Goal: Task Accomplishment & Management: Manage account settings

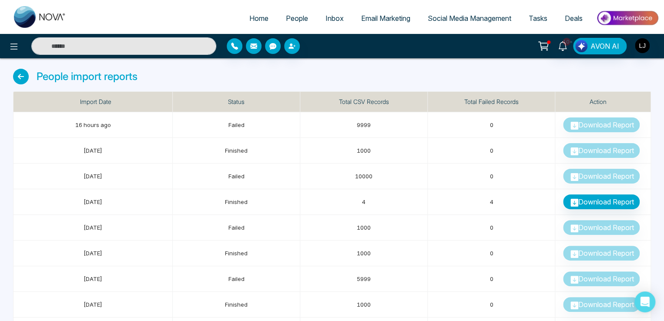
click at [288, 17] on span "People" at bounding box center [297, 18] width 22 height 9
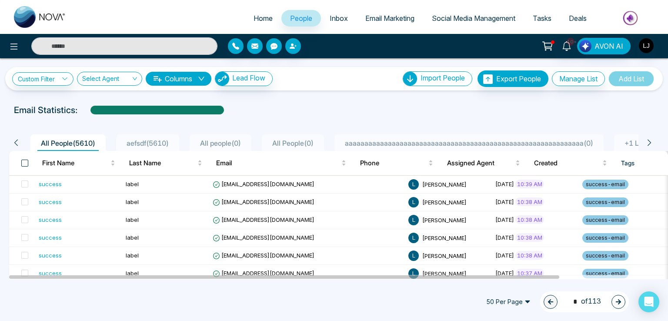
click at [24, 161] on span at bounding box center [24, 163] width 7 height 7
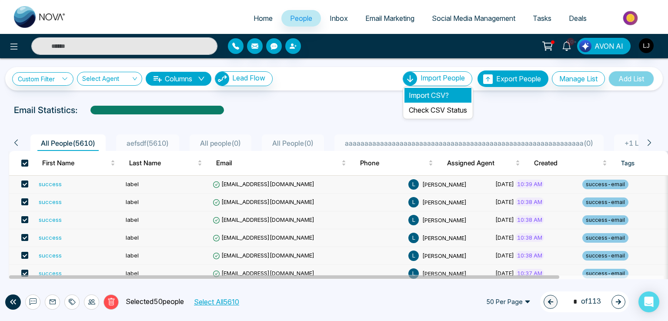
click at [414, 93] on li "Import CSV?" at bounding box center [438, 95] width 67 height 15
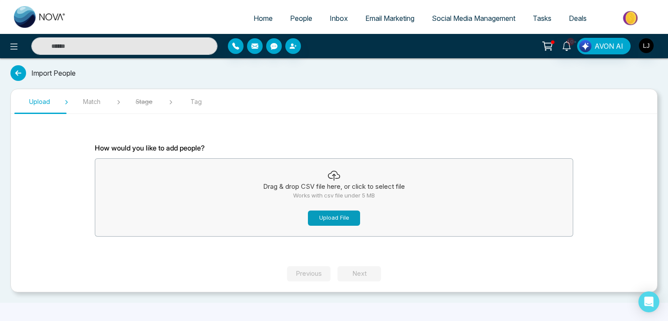
click at [310, 216] on button "Upload File" at bounding box center [334, 218] width 52 height 15
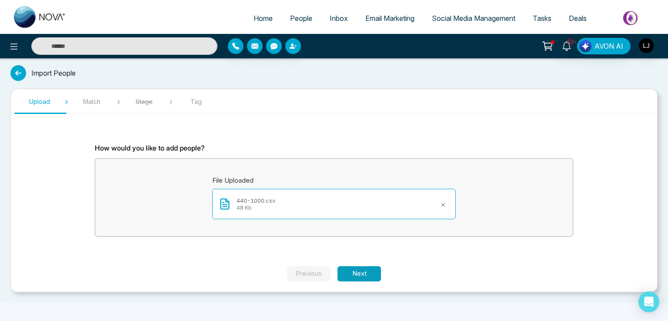
click at [374, 274] on button "Next" at bounding box center [360, 273] width 44 height 15
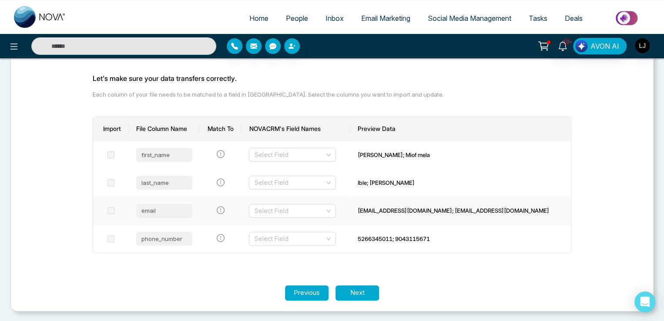
scroll to position [70, 0]
click at [294, 170] on td "Select Field" at bounding box center [296, 183] width 108 height 28
click at [293, 161] on div "Select Field" at bounding box center [292, 155] width 87 height 14
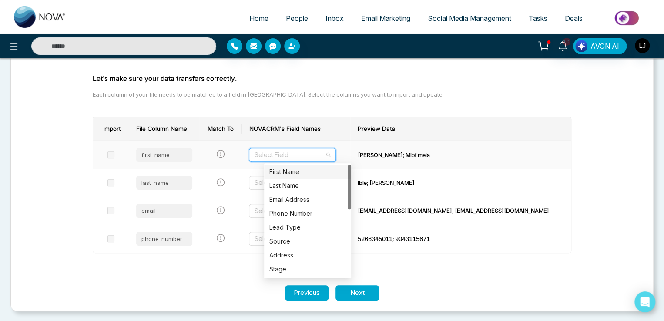
click at [288, 174] on div "First Name" at bounding box center [307, 172] width 77 height 10
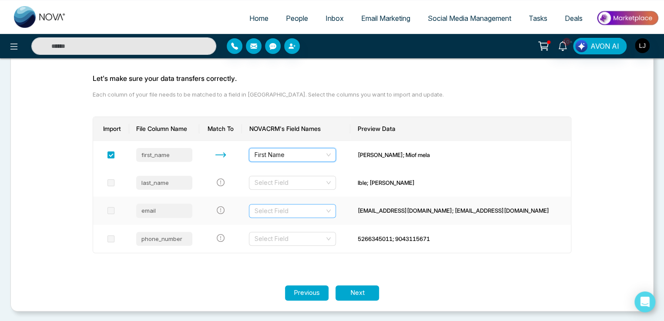
click at [295, 208] on input "search" at bounding box center [289, 210] width 70 height 13
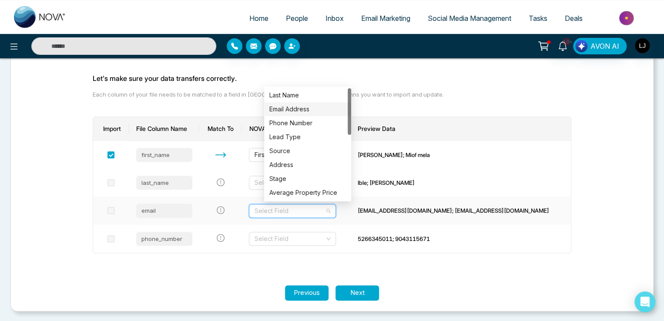
click at [291, 105] on div "Email Address" at bounding box center [307, 109] width 77 height 10
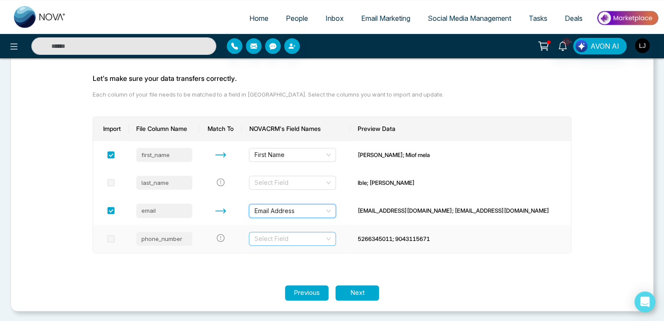
click at [310, 237] on input "search" at bounding box center [289, 238] width 70 height 13
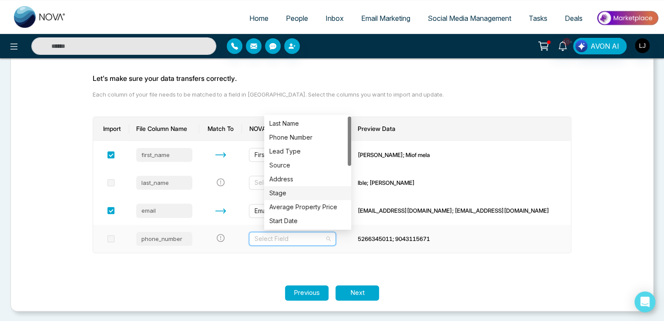
click at [285, 186] on div "Stage" at bounding box center [307, 193] width 87 height 14
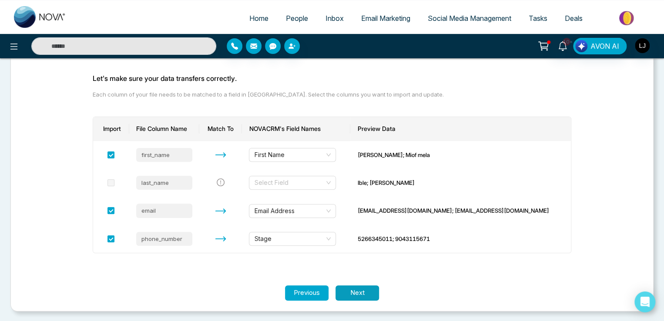
click at [354, 290] on button "Next" at bounding box center [357, 292] width 44 height 15
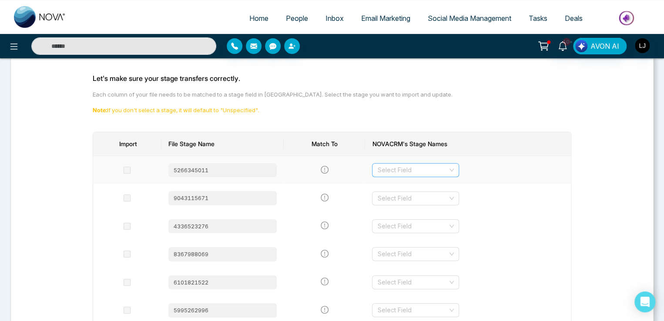
click at [413, 172] on input "search" at bounding box center [412, 170] width 70 height 13
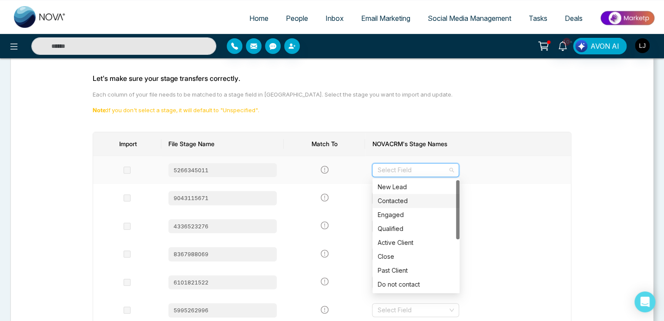
click at [391, 202] on div "Contacted" at bounding box center [416, 201] width 77 height 10
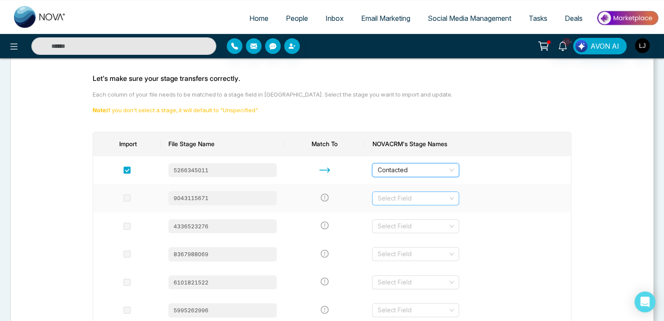
click at [404, 196] on input "search" at bounding box center [412, 198] width 70 height 13
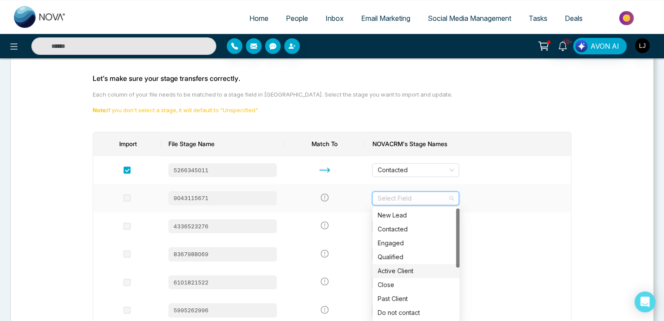
drag, startPoint x: 392, startPoint y: 267, endPoint x: 385, endPoint y: 270, distance: 7.8
click at [392, 268] on div "Active Client" at bounding box center [416, 271] width 77 height 10
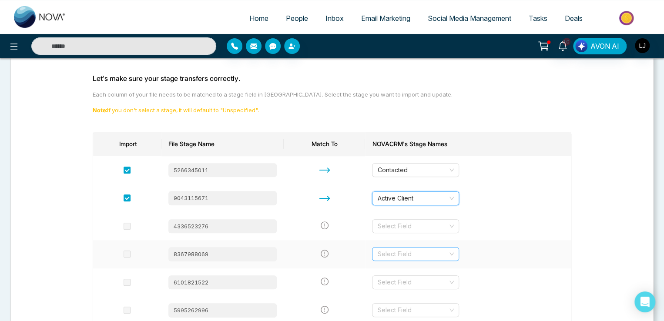
scroll to position [113, 0]
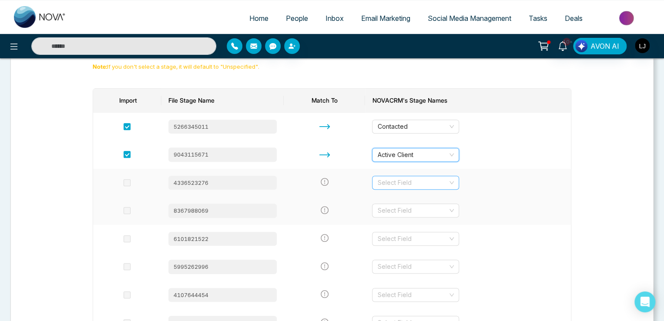
click at [399, 187] on input "search" at bounding box center [412, 182] width 70 height 13
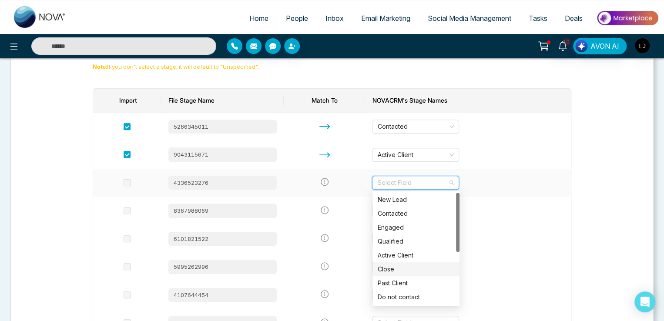
scroll to position [97, 0]
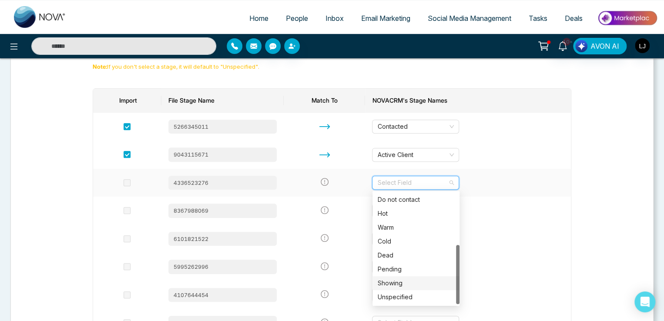
click at [393, 280] on div "Showing" at bounding box center [416, 283] width 77 height 10
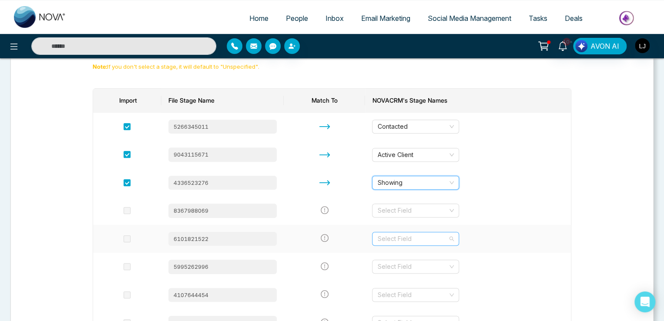
click at [414, 235] on input "search" at bounding box center [412, 238] width 70 height 13
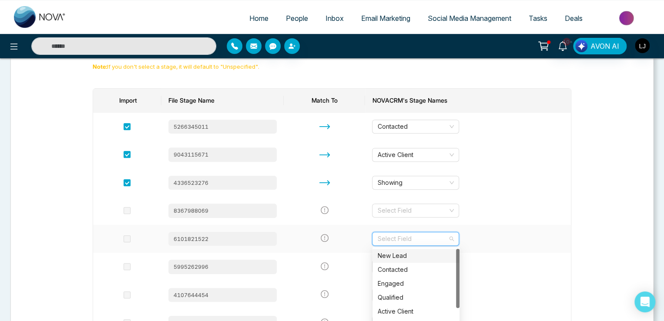
scroll to position [287, 0]
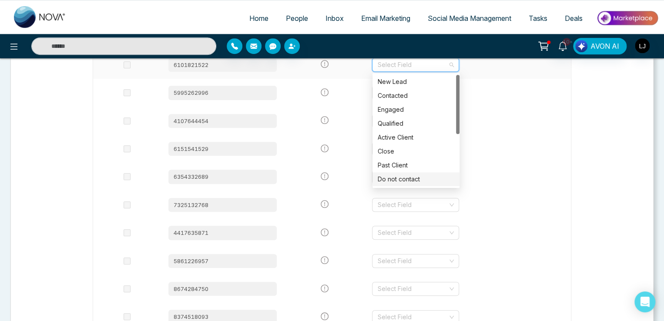
click at [402, 181] on div "Do not contact" at bounding box center [416, 179] width 77 height 10
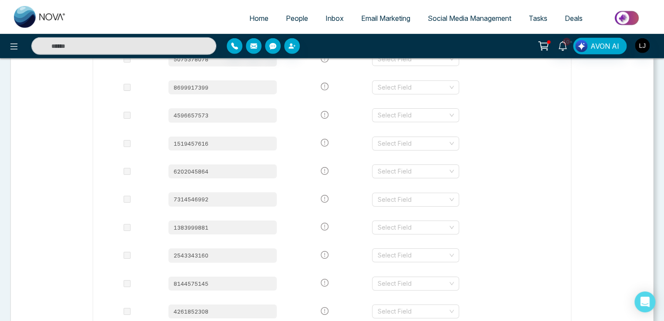
scroll to position [28005, 0]
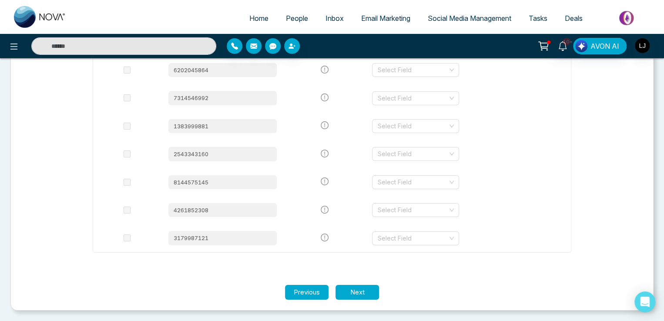
click at [358, 288] on button "Next" at bounding box center [357, 292] width 44 height 15
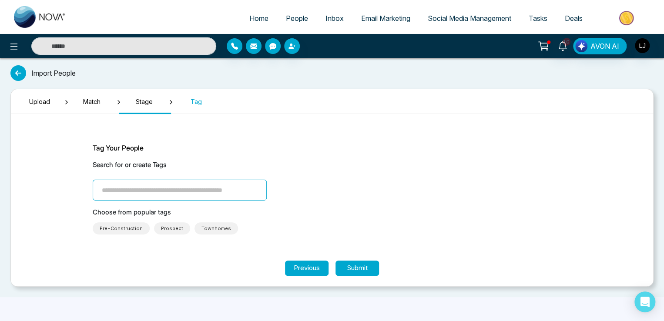
scroll to position [0, 0]
click at [205, 227] on span "Townhomes" at bounding box center [219, 228] width 30 height 9
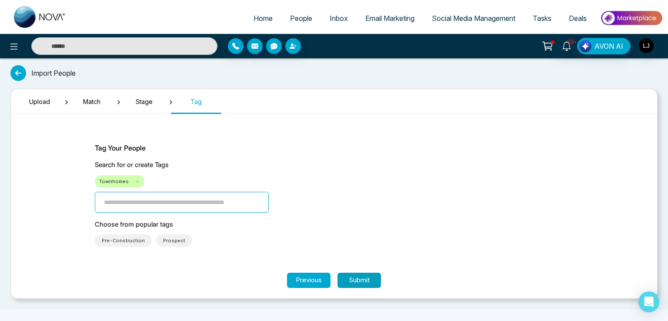
click at [355, 284] on button "Submit" at bounding box center [360, 280] width 44 height 15
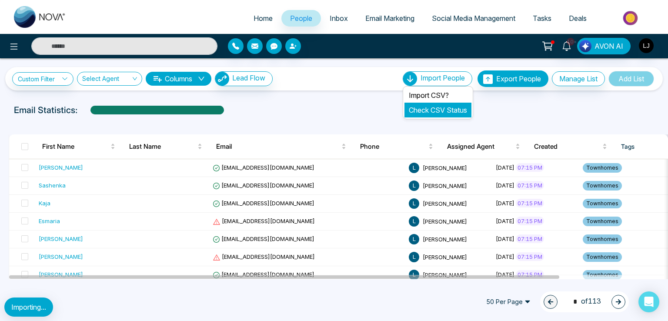
click at [422, 110] on link "Check CSV Status" at bounding box center [438, 110] width 58 height 9
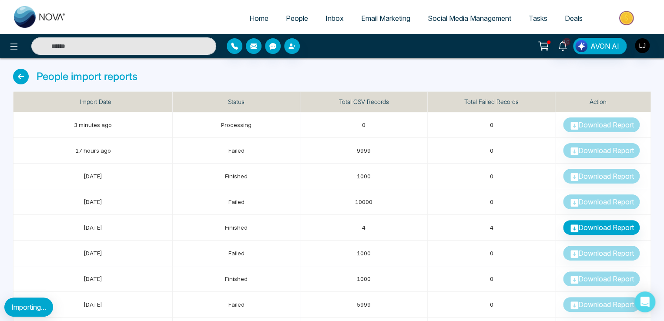
click at [287, 16] on span "People" at bounding box center [297, 18] width 22 height 9
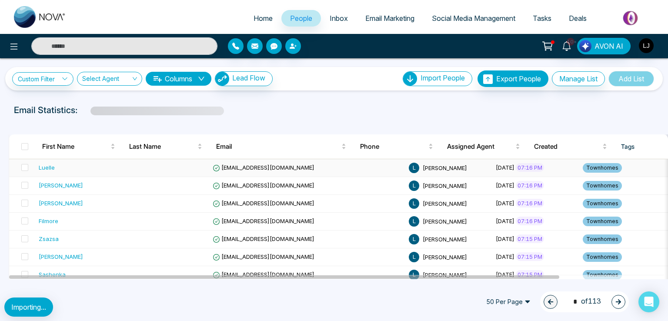
click at [44, 169] on div "Luelle" at bounding box center [47, 167] width 16 height 9
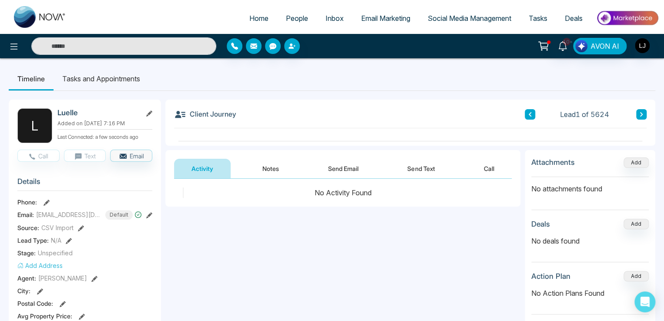
click at [272, 173] on button "Notes" at bounding box center [270, 169] width 51 height 20
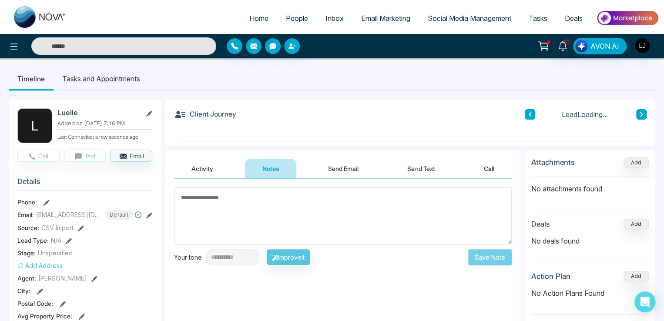
click at [194, 170] on button "Activity" at bounding box center [202, 169] width 57 height 20
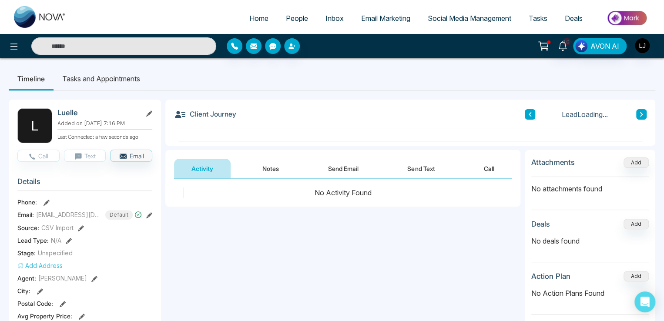
click at [360, 164] on button "Send Email" at bounding box center [343, 169] width 65 height 20
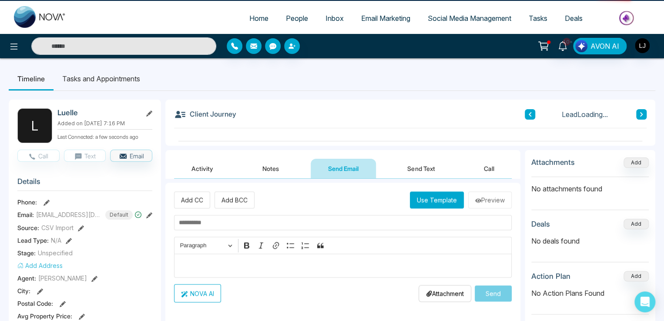
click at [411, 164] on button "Send Text" at bounding box center [421, 169] width 62 height 20
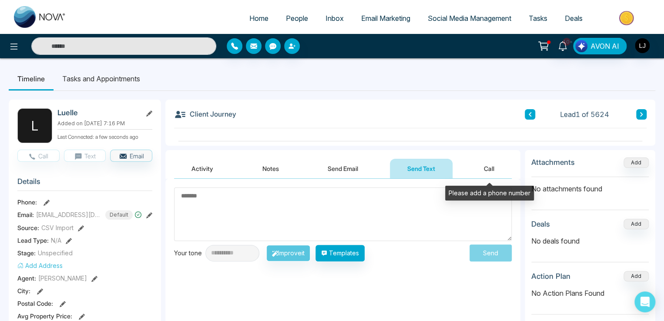
click at [488, 165] on button "Call" at bounding box center [488, 169] width 45 height 20
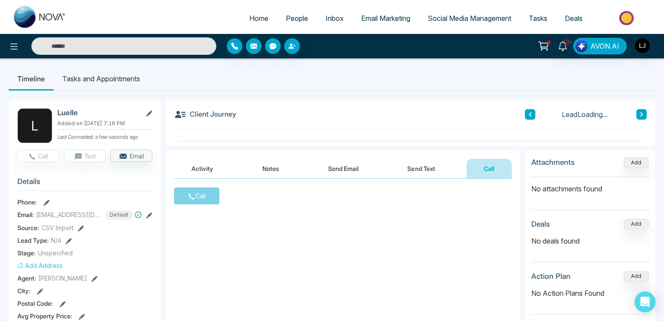
click at [195, 174] on button "Activity" at bounding box center [202, 169] width 57 height 20
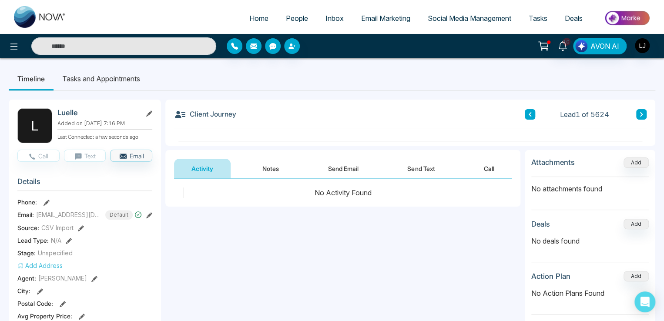
click at [98, 68] on li "Tasks and Appointments" at bounding box center [101, 78] width 95 height 23
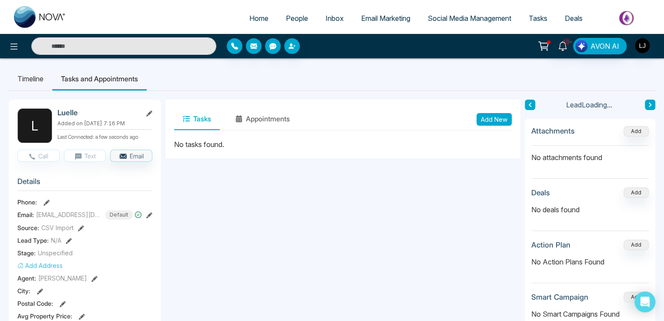
click at [26, 80] on li "Timeline" at bounding box center [31, 78] width 44 height 23
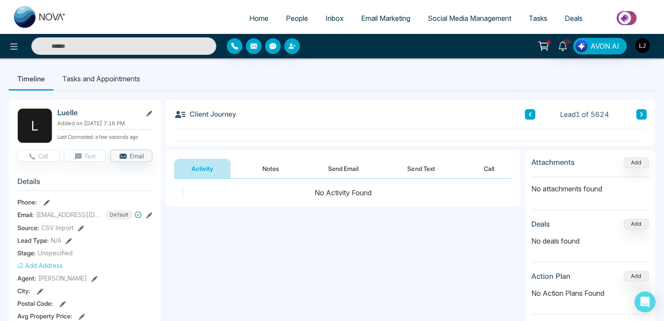
click at [296, 12] on link "People" at bounding box center [297, 18] width 40 height 17
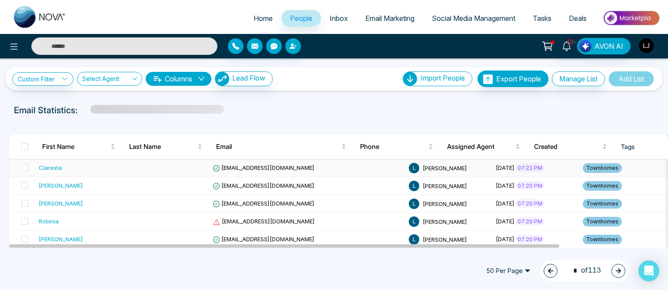
click at [235, 166] on span "cdykins3n@uiuc.edu" at bounding box center [264, 167] width 102 height 7
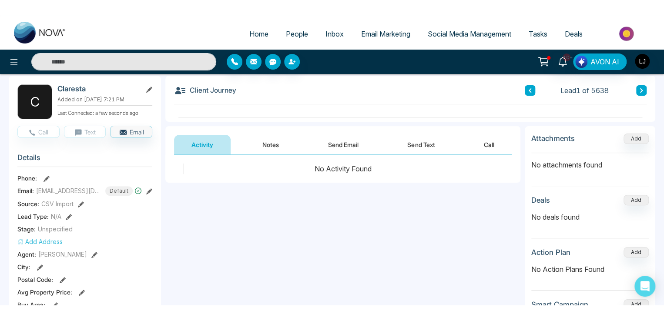
scroll to position [87, 0]
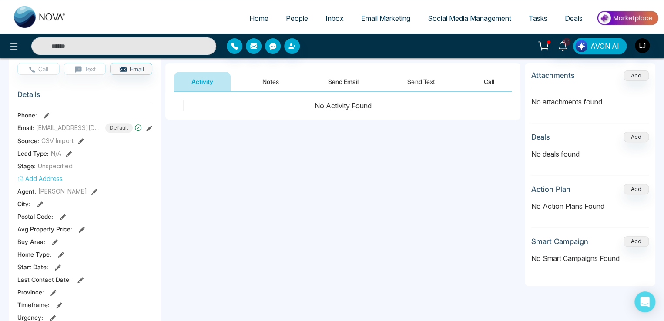
click at [302, 19] on link "People" at bounding box center [297, 18] width 40 height 17
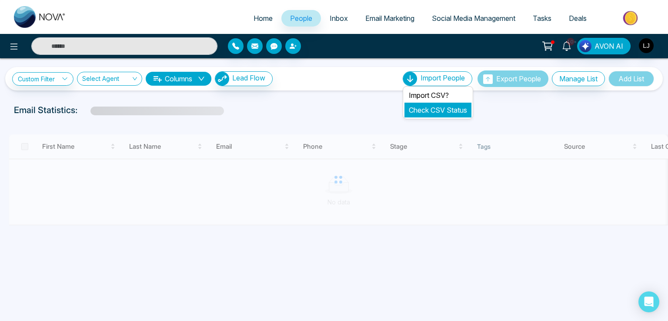
click at [423, 114] on link "Check CSV Status" at bounding box center [438, 110] width 58 height 9
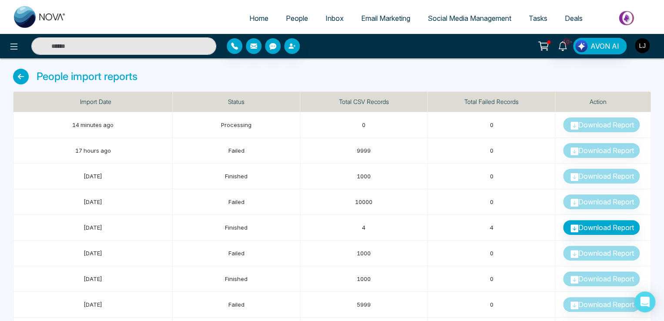
click at [641, 44] on img "button" at bounding box center [642, 45] width 15 height 15
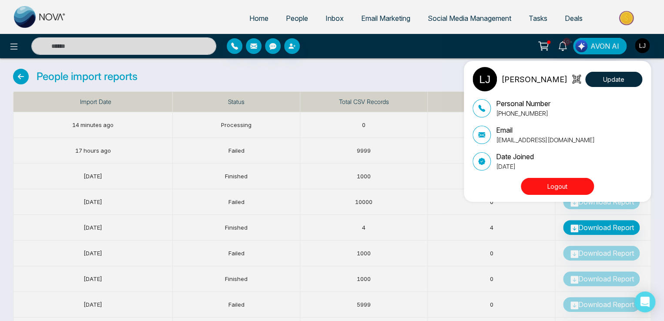
click at [288, 20] on div "Lokesh Joshi Update Personal Number +918421020309 Email lokeshjoshi6454@gmail.c…" at bounding box center [332, 160] width 664 height 321
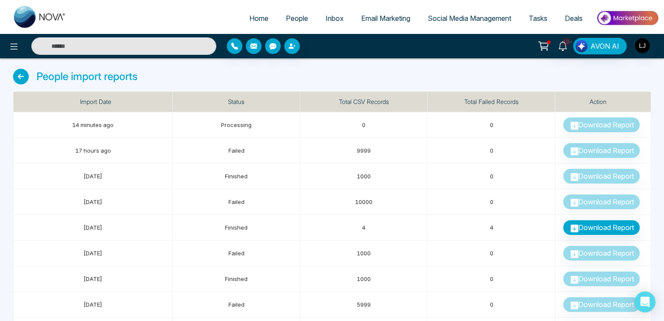
click at [288, 20] on span "People" at bounding box center [297, 18] width 22 height 9
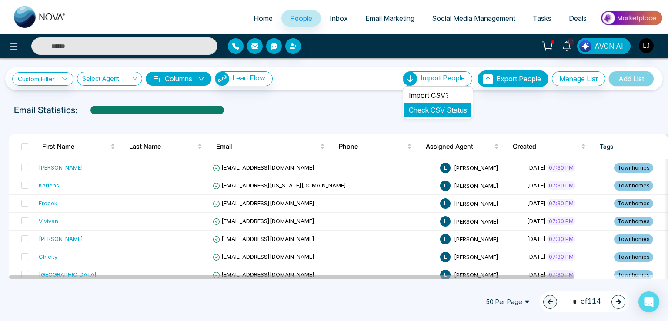
click at [420, 107] on link "Check CSV Status" at bounding box center [438, 110] width 58 height 9
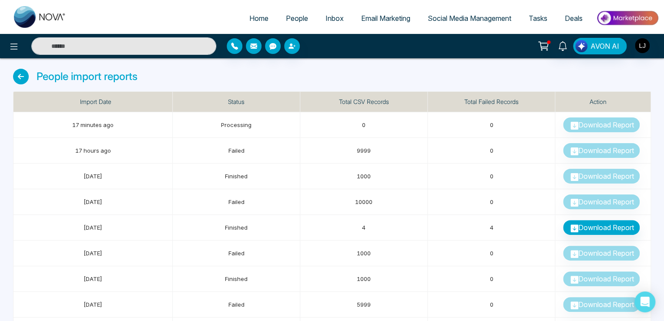
click at [20, 73] on icon at bounding box center [21, 77] width 16 height 16
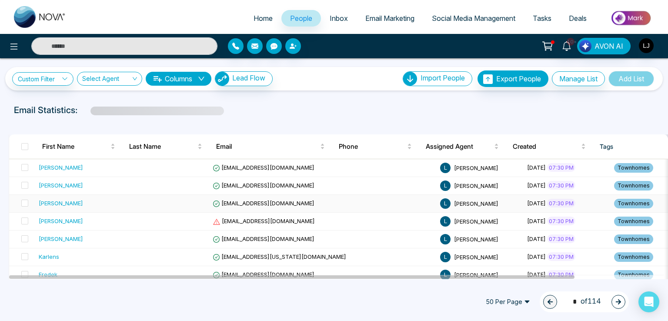
click at [61, 204] on div "Madelene" at bounding box center [61, 203] width 44 height 9
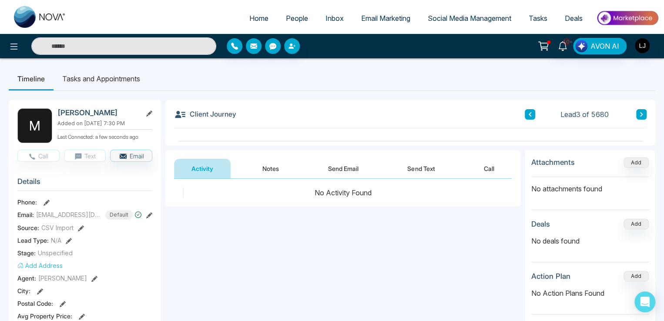
click at [286, 16] on span "People" at bounding box center [297, 18] width 22 height 9
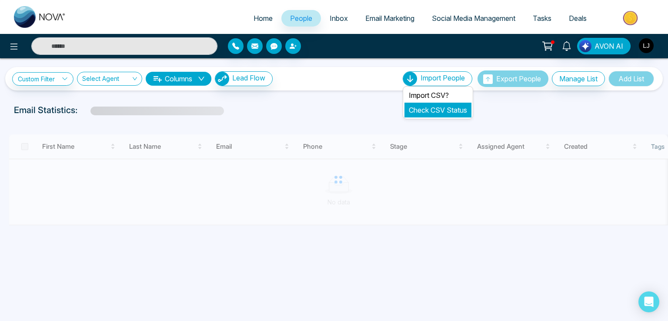
click at [419, 113] on link "Check CSV Status" at bounding box center [438, 110] width 58 height 9
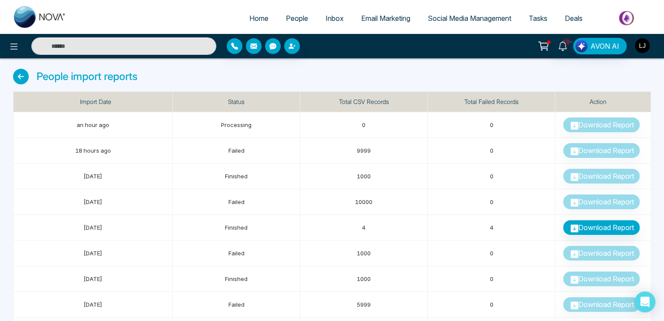
click at [643, 49] on img "button" at bounding box center [642, 45] width 15 height 15
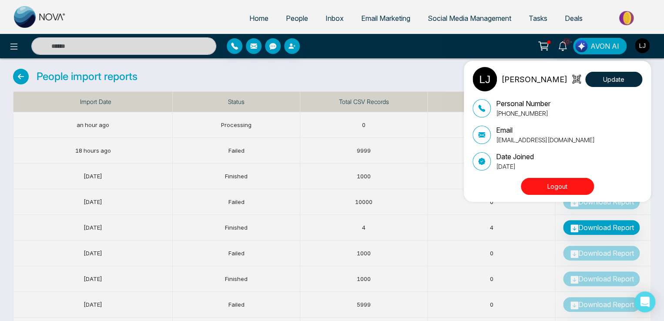
click at [354, 67] on div "Lokesh Joshi Update Personal Number +918421020309 Email lokeshjoshi6454@gmail.c…" at bounding box center [332, 160] width 664 height 321
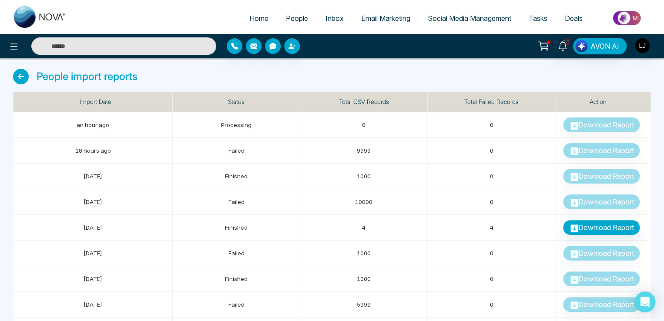
click at [461, 18] on span "Social Media Management" at bounding box center [470, 18] width 84 height 9
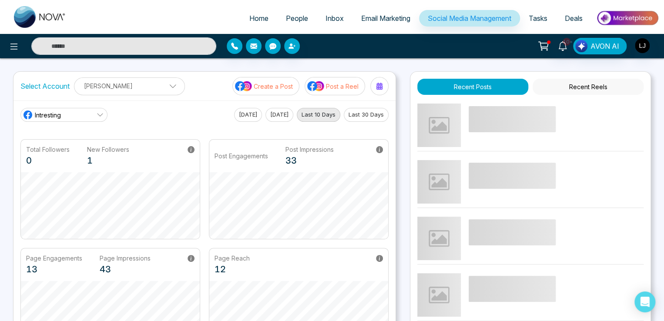
click at [267, 82] on p "Create a Post" at bounding box center [273, 86] width 39 height 9
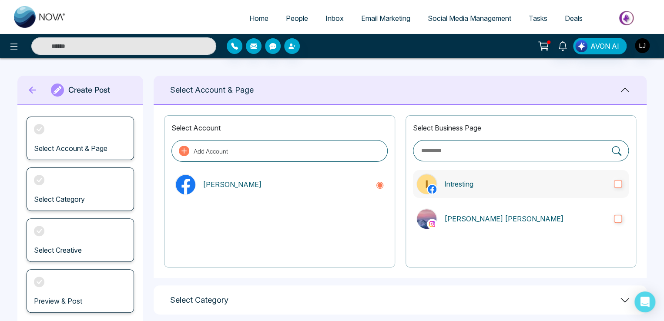
click at [472, 182] on p "Intresting" at bounding box center [525, 184] width 163 height 10
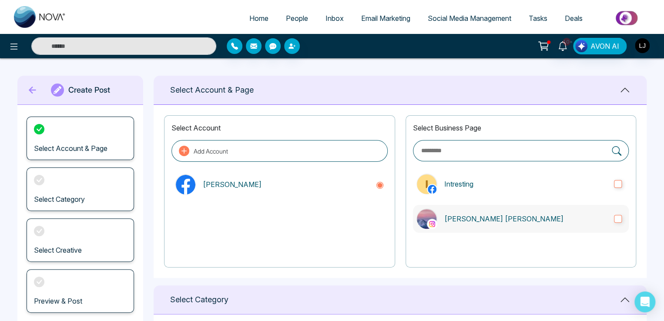
click at [488, 217] on p "Lokesh Avinash Joshi" at bounding box center [525, 219] width 163 height 10
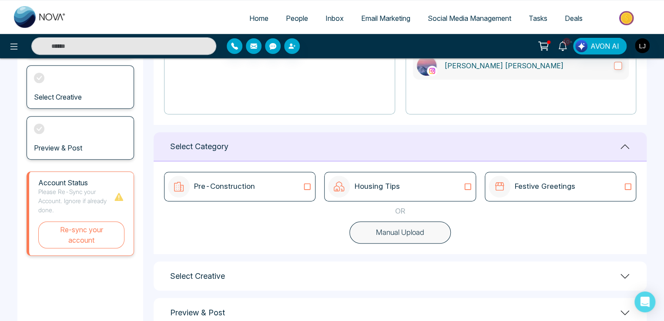
scroll to position [153, 0]
click at [303, 185] on icon at bounding box center [307, 186] width 11 height 9
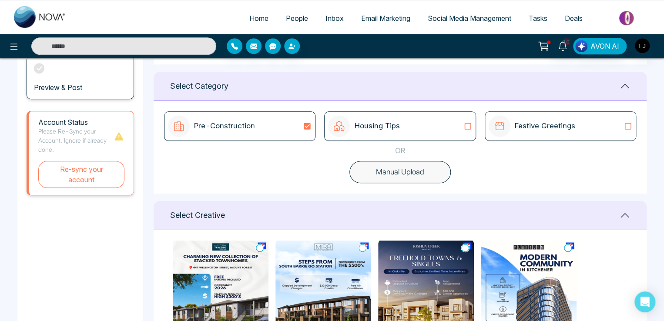
scroll to position [8, 0]
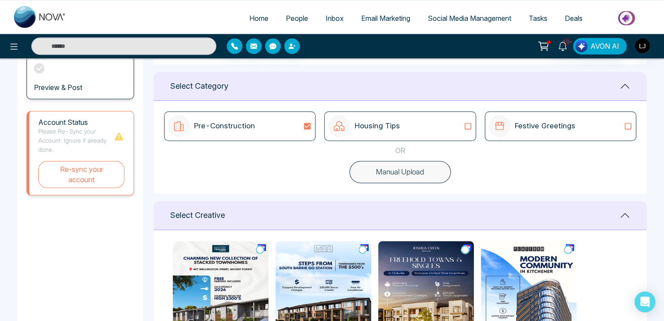
click at [261, 249] on icon at bounding box center [260, 249] width 8 height 9
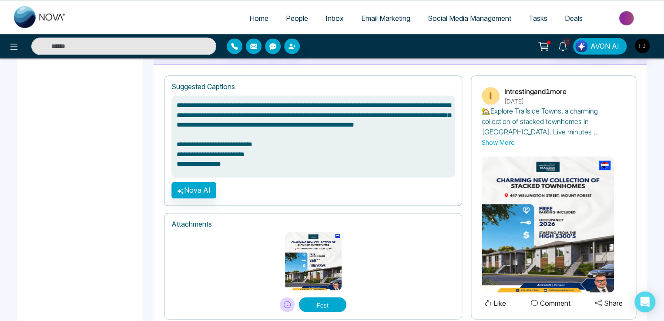
scroll to position [615, 0]
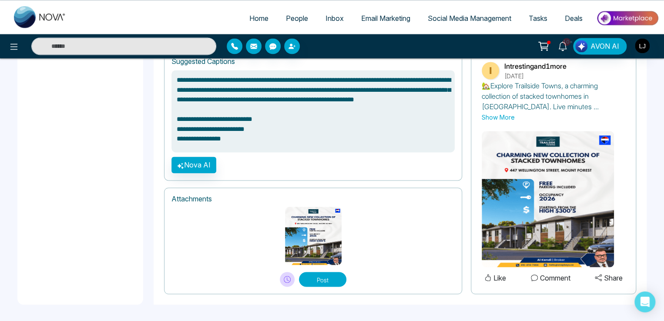
click at [319, 274] on button "Post" at bounding box center [322, 279] width 47 height 15
type textarea "**********"
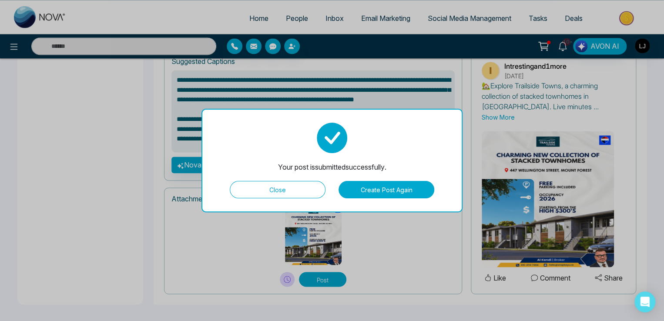
click at [282, 192] on button "Close" at bounding box center [278, 189] width 96 height 17
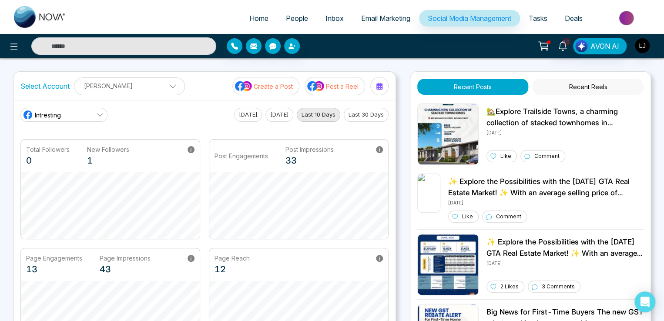
click at [63, 114] on link "Intresting" at bounding box center [63, 115] width 87 height 14
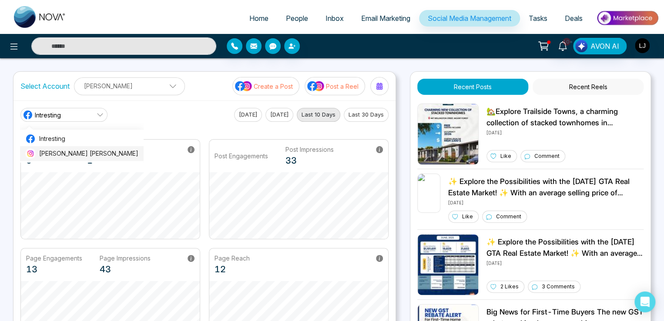
click at [62, 151] on span "Lokesh Avinash Joshi" at bounding box center [88, 154] width 99 height 10
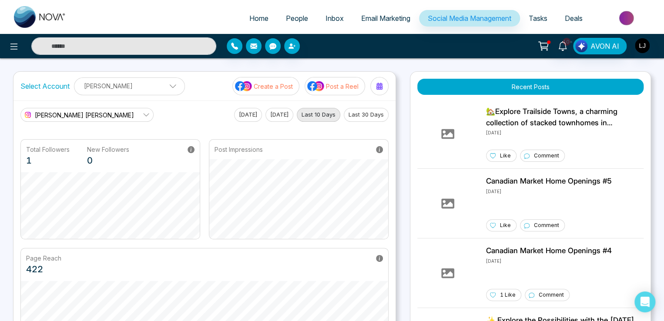
click at [77, 111] on span "Lokesh Avinash Joshi" at bounding box center [84, 115] width 99 height 9
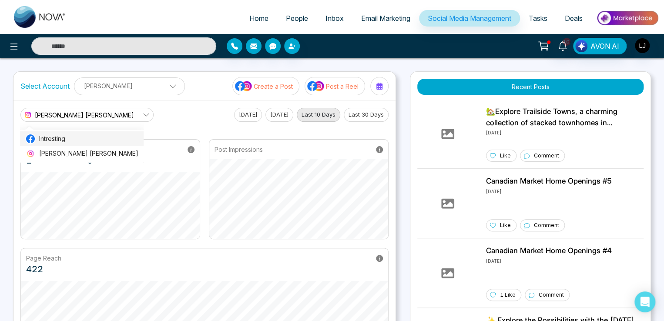
click at [57, 141] on span "Intresting" at bounding box center [88, 139] width 99 height 10
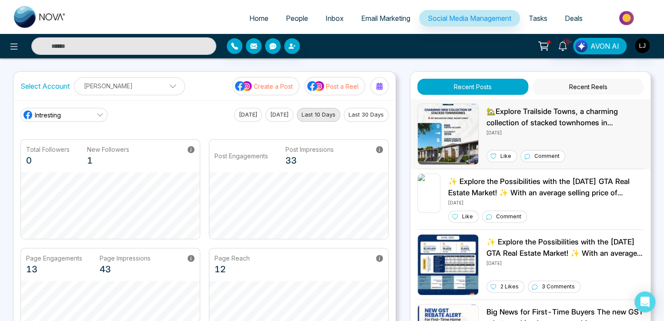
click at [498, 111] on p "🏡Explore Trailside Towns, a charming collection of stacked townhomes in Mount F…" at bounding box center [564, 117] width 157 height 22
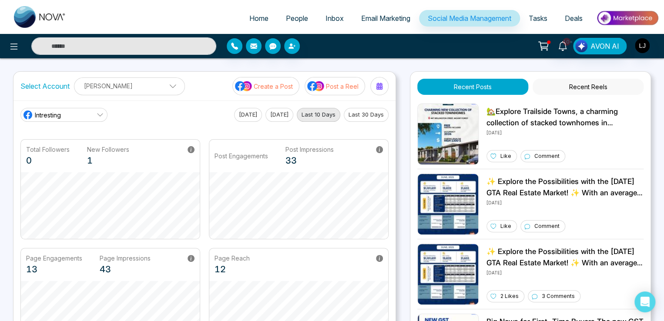
click at [78, 114] on link "Intresting" at bounding box center [63, 115] width 87 height 14
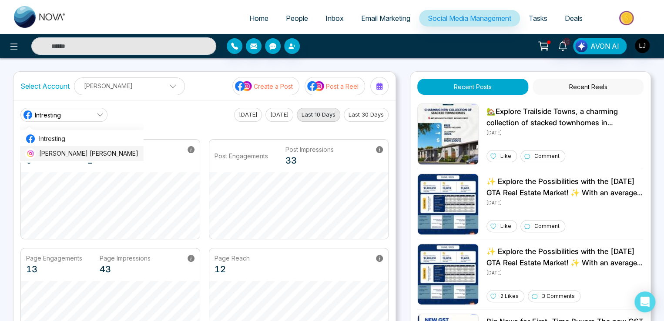
click at [66, 154] on span "Lokesh Avinash Joshi" at bounding box center [88, 154] width 99 height 10
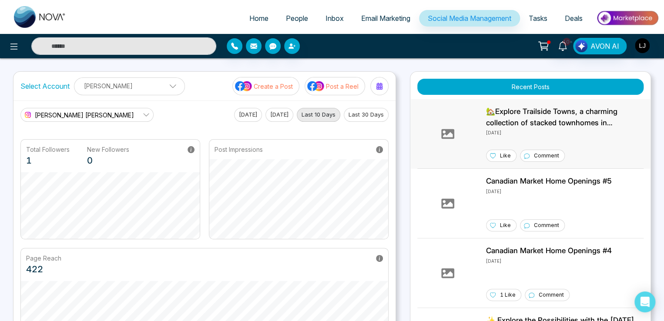
click at [478, 138] on div "🏡Explore Trailside Towns, a charming collection of stacked townhomes in Mount F…" at bounding box center [530, 134] width 226 height 61
click at [327, 87] on p "Post a Reel" at bounding box center [342, 86] width 33 height 9
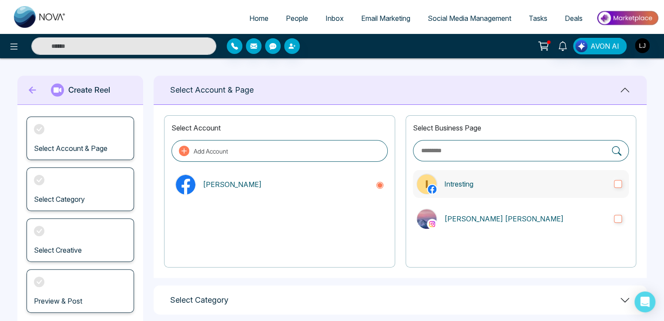
click at [508, 194] on label "Intresting" at bounding box center [521, 184] width 216 height 28
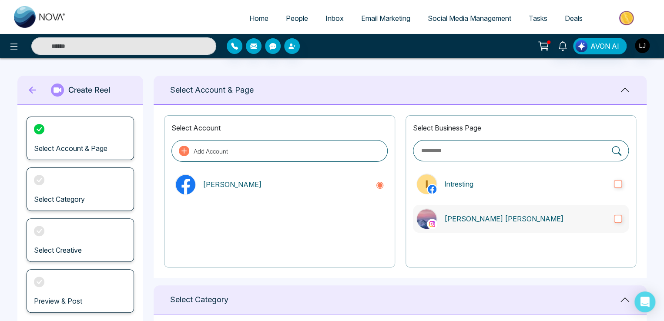
click at [510, 225] on label "Lokesh Avinash Joshi" at bounding box center [521, 219] width 216 height 28
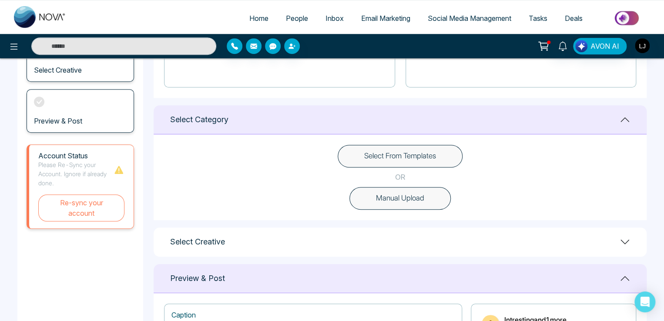
scroll to position [181, 0]
click at [379, 154] on button "Select From Templates" at bounding box center [400, 155] width 125 height 23
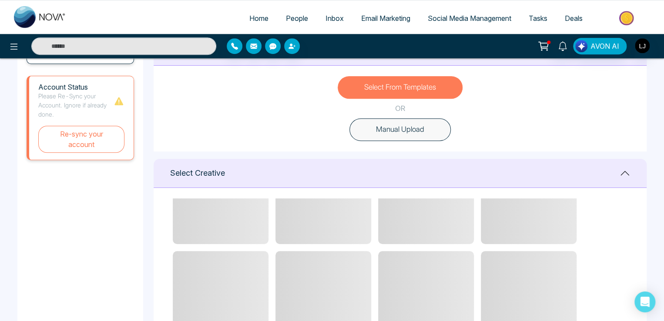
scroll to position [61, 0]
drag, startPoint x: 423, startPoint y: 231, endPoint x: 294, endPoint y: 148, distance: 153.3
click at [294, 148] on div "Select From Templates OR Manual Upload" at bounding box center [400, 109] width 493 height 86
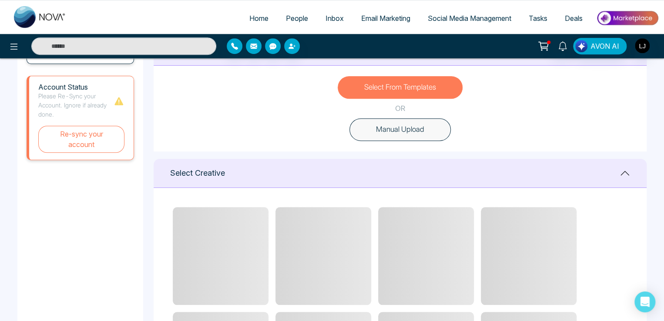
click at [409, 134] on button "Manual Upload" at bounding box center [399, 129] width 101 height 23
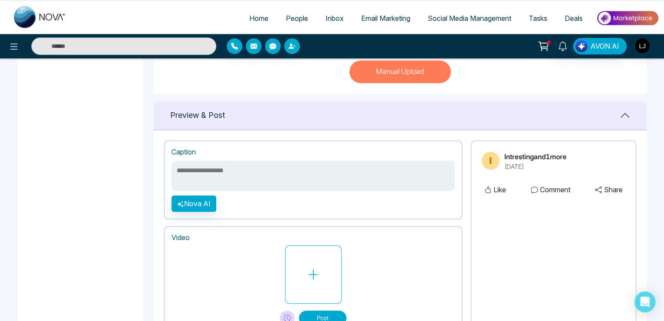
scroll to position [345, 0]
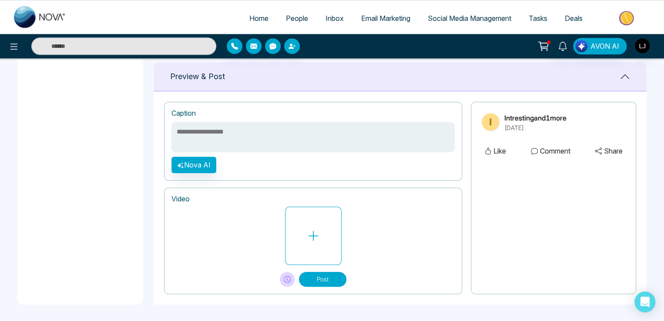
click at [189, 126] on textarea at bounding box center [312, 137] width 283 height 30
type textarea "**********"
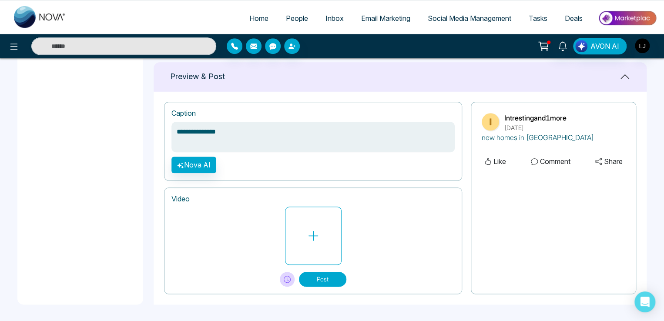
type textarea "**********"
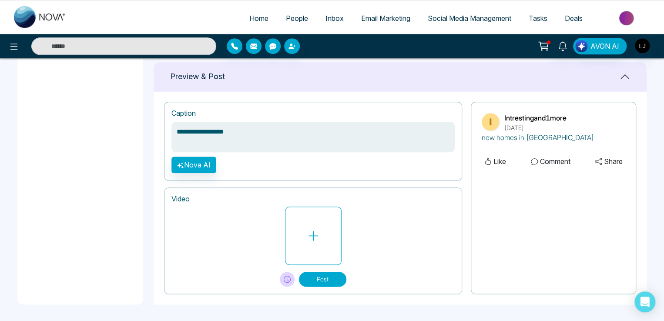
type textarea "**********"
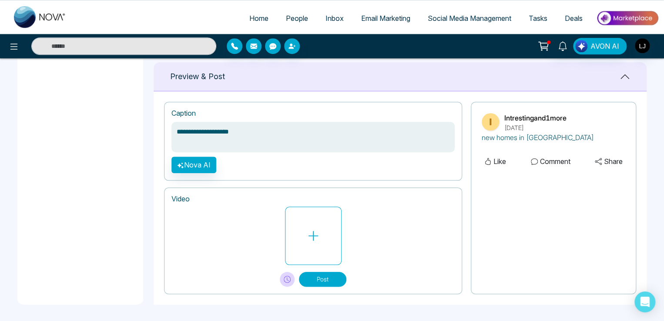
type textarea "**********"
click at [188, 161] on button "Nova AI" at bounding box center [193, 165] width 45 height 17
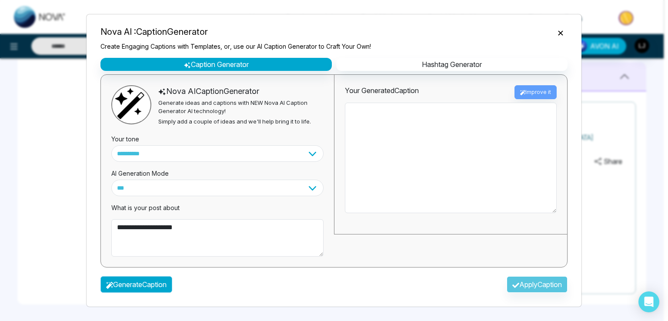
click at [136, 286] on button "Generate Caption" at bounding box center [137, 284] width 72 height 17
type textarea "**********"
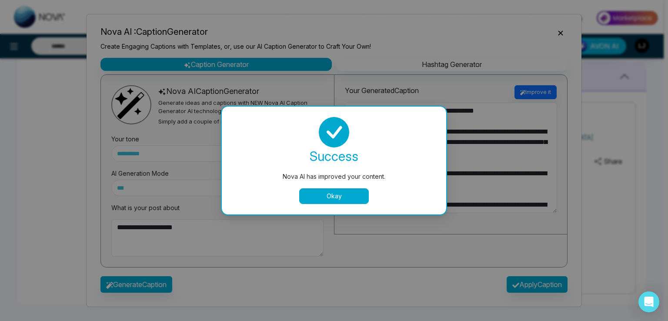
click at [530, 284] on div "Nova AI has improved your content. success Nova AI has improved your content. O…" at bounding box center [334, 160] width 668 height 321
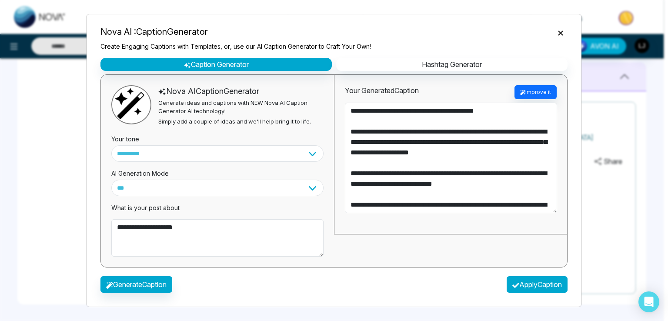
click at [530, 284] on button "Apply Caption" at bounding box center [537, 284] width 61 height 17
type textarea "**********"
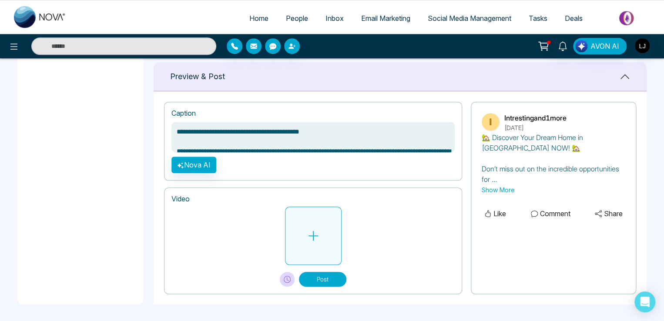
click at [301, 245] on button at bounding box center [313, 236] width 57 height 58
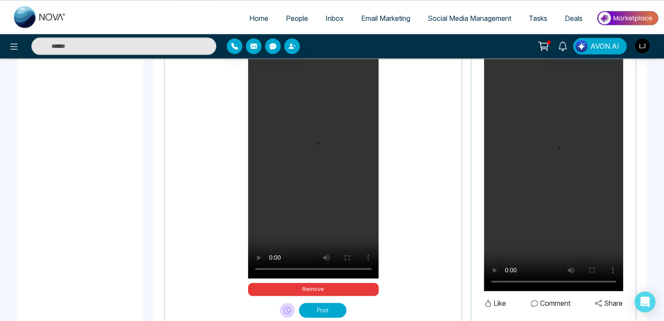
scroll to position [536, 0]
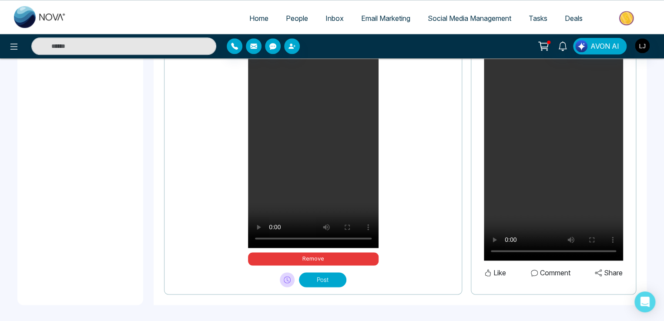
click at [321, 282] on button "Post" at bounding box center [322, 279] width 47 height 15
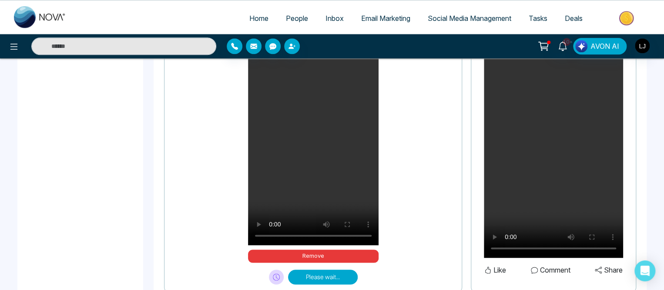
scroll to position [524, 0]
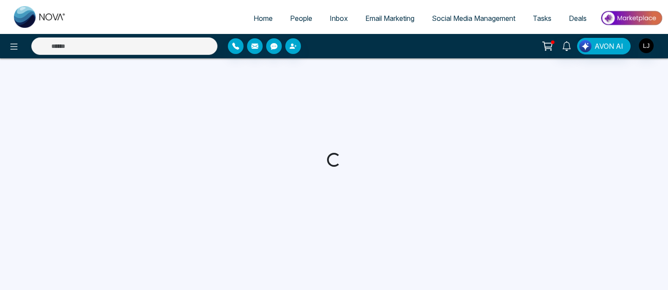
click at [295, 19] on span "People" at bounding box center [301, 18] width 22 height 9
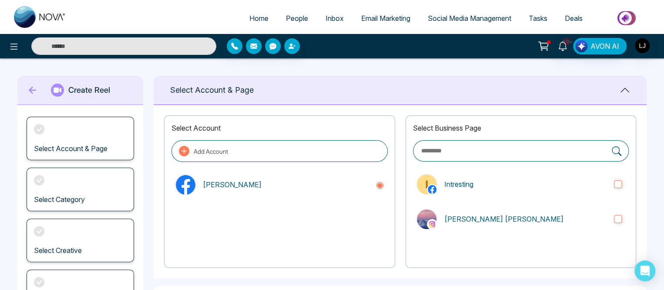
click at [287, 19] on span "People" at bounding box center [297, 18] width 22 height 9
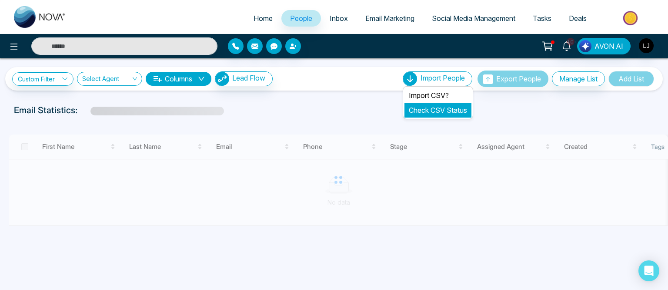
click at [416, 107] on link "Check CSV Status" at bounding box center [438, 110] width 58 height 9
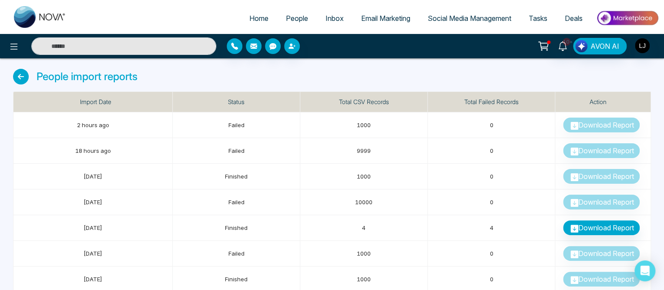
click at [290, 20] on span "People" at bounding box center [297, 18] width 22 height 9
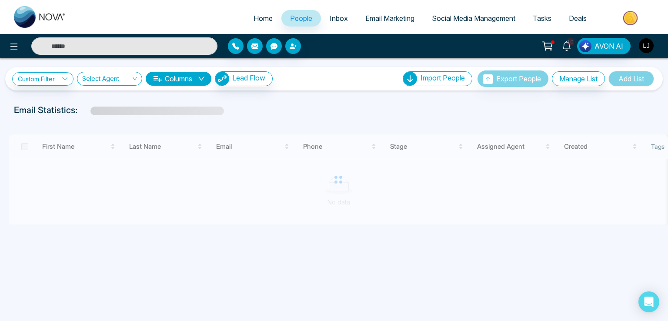
click at [643, 48] on img "button" at bounding box center [646, 45] width 15 height 15
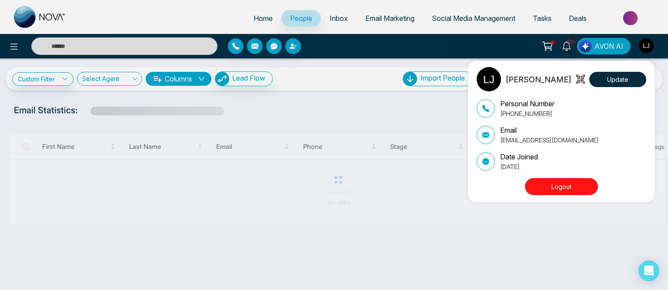
click at [553, 186] on button "Logout" at bounding box center [561, 186] width 73 height 17
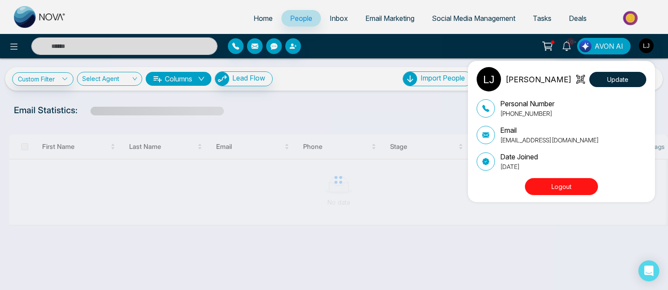
click at [553, 186] on button "Logout" at bounding box center [561, 186] width 73 height 17
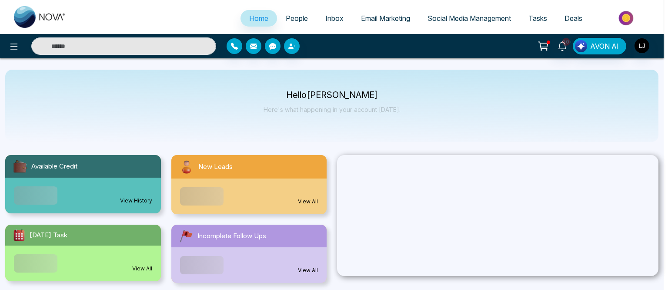
select select "*"
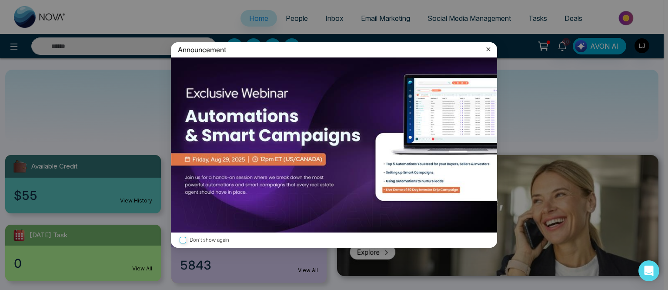
click at [487, 46] on icon at bounding box center [488, 49] width 9 height 9
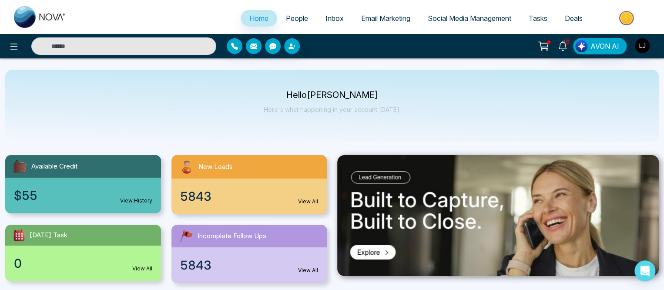
click at [286, 21] on span "People" at bounding box center [297, 18] width 22 height 9
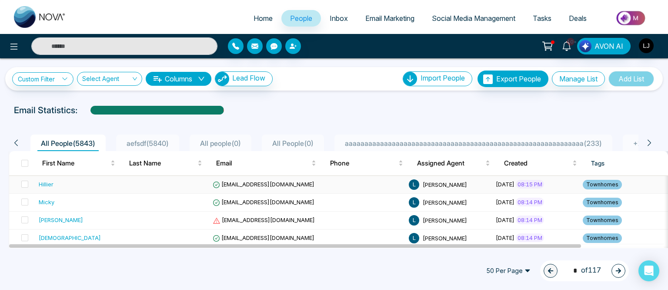
click at [261, 178] on td "[EMAIL_ADDRESS][DOMAIN_NAME]" at bounding box center [263, 185] width 109 height 18
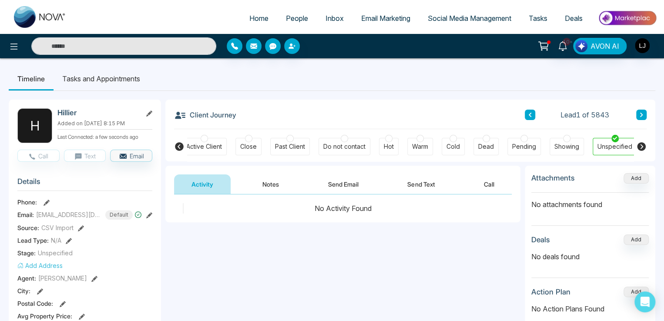
click at [637, 114] on button at bounding box center [641, 115] width 10 height 10
click at [639, 114] on icon at bounding box center [641, 114] width 4 height 5
click at [14, 47] on icon at bounding box center [14, 46] width 10 height 10
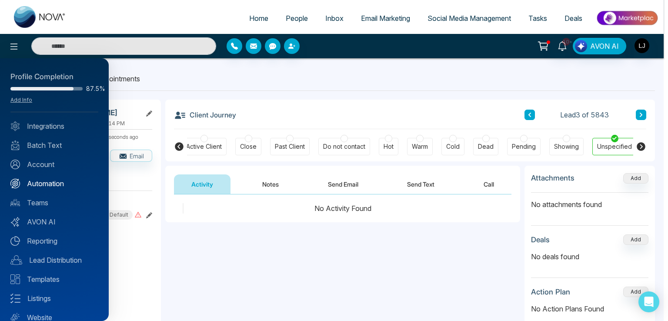
click at [45, 181] on link "Automation" at bounding box center [54, 183] width 88 height 10
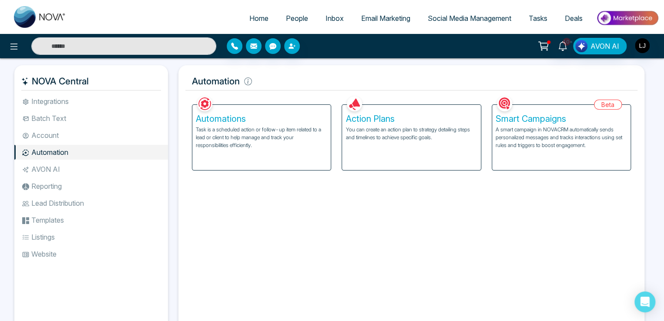
click at [407, 128] on p "You can create an action plan to strategy detailing steps and timelines to achi…" at bounding box center [410, 134] width 131 height 16
click at [245, 209] on div "Facebook NOVACRM enables users to connect to Facebook to schedule social media …" at bounding box center [411, 211] width 452 height 235
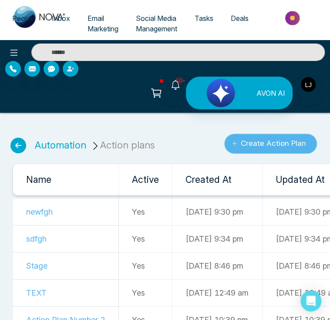
click at [252, 134] on button "Create Action Plan" at bounding box center [270, 144] width 93 height 20
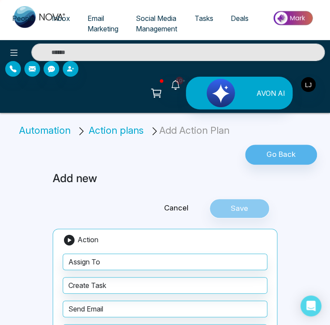
type input "*"
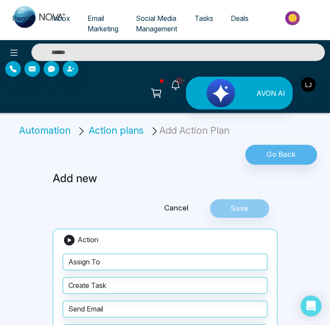
click at [280, 198] on div "Cancel Save" at bounding box center [164, 208] width 235 height 20
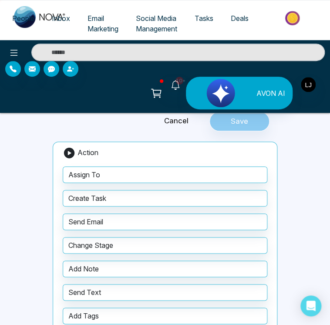
scroll to position [57, 0]
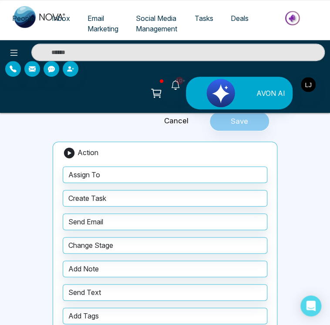
scroll to position [97, 0]
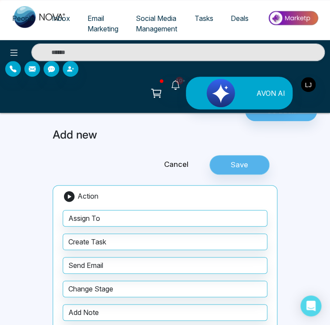
type input "*"
click at [269, 155] on button "Save" at bounding box center [239, 165] width 60 height 20
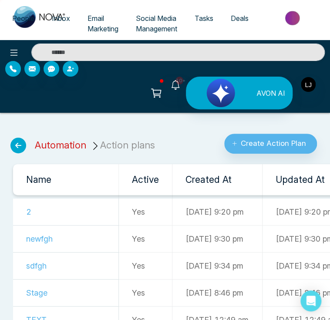
click at [61, 139] on link "Automation" at bounding box center [60, 144] width 51 height 11
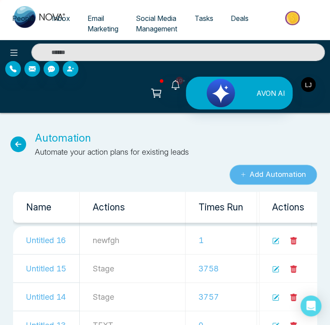
click at [279, 164] on button "Add Automation" at bounding box center [272, 174] width 87 height 20
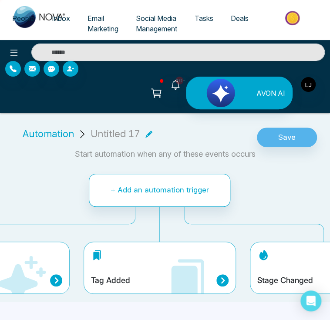
click at [257, 251] on div "Stage Changed" at bounding box center [326, 267] width 152 height 52
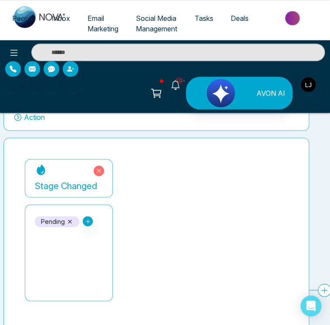
scroll to position [143, 0]
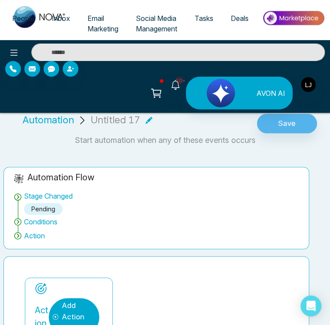
scroll to position [13, 0]
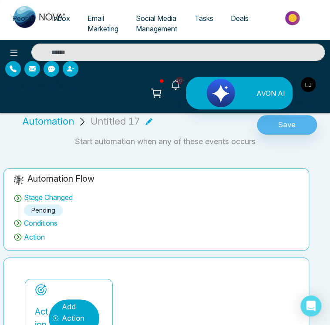
click at [92, 289] on div "Add Action Plan" at bounding box center [77, 318] width 30 height 34
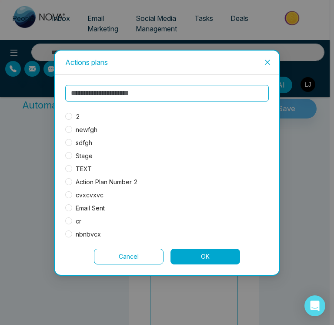
click at [74, 113] on span "2" at bounding box center [77, 117] width 11 height 10
click at [197, 260] on button "OK" at bounding box center [206, 256] width 70 height 16
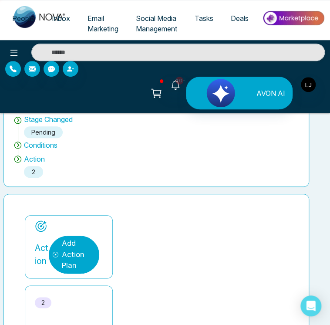
scroll to position [0, 0]
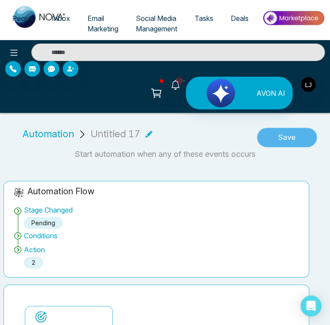
click at [283, 127] on button "Save" at bounding box center [287, 137] width 60 height 20
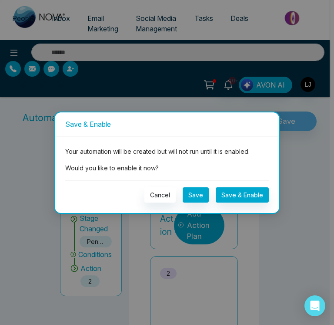
click at [244, 202] on div "Your automation will be created but will not run until it is enabled. Would you…" at bounding box center [167, 174] width 225 height 77
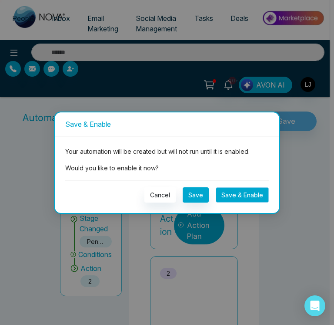
click at [246, 191] on button "Save & Enable" at bounding box center [242, 194] width 53 height 15
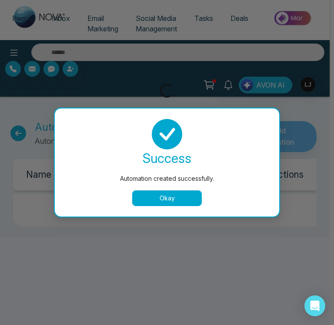
click at [144, 193] on button "Okay" at bounding box center [167, 198] width 70 height 16
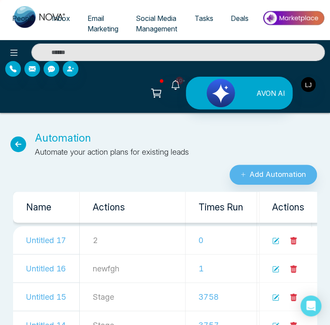
click at [28, 18] on span "People" at bounding box center [23, 18] width 22 height 9
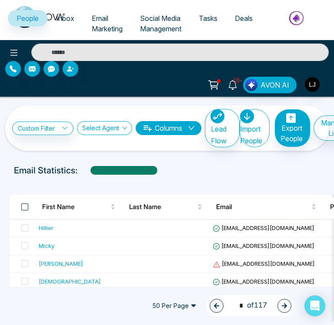
click at [27, 203] on span at bounding box center [24, 206] width 7 height 7
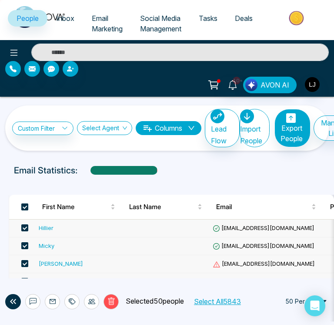
click at [27, 203] on span at bounding box center [24, 206] width 7 height 7
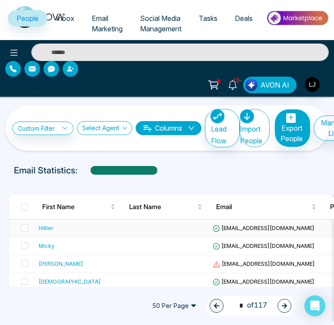
click at [42, 223] on div "Hillier" at bounding box center [46, 227] width 15 height 9
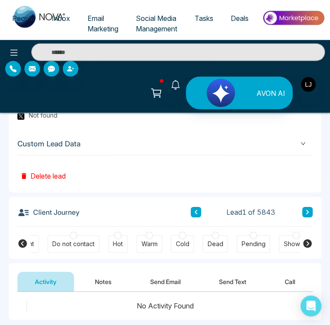
scroll to position [0, 367]
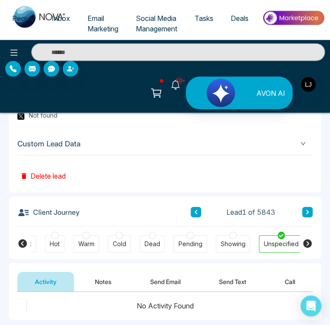
click at [179, 239] on div "Pending" at bounding box center [190, 243] width 24 height 9
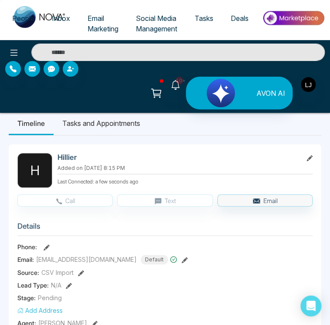
scroll to position [0, 0]
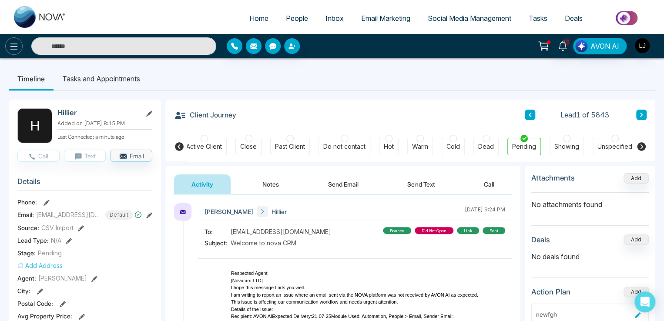
click at [13, 47] on icon at bounding box center [14, 46] width 10 height 10
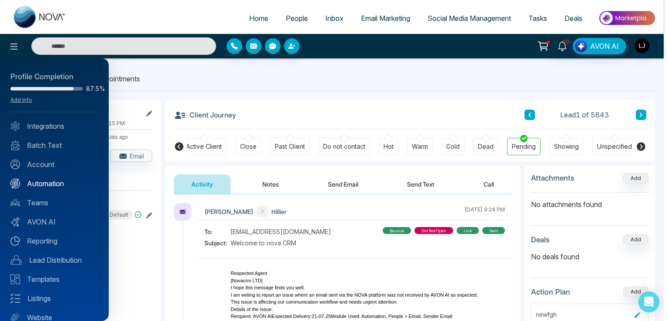
click at [44, 181] on link "Automation" at bounding box center [54, 183] width 88 height 10
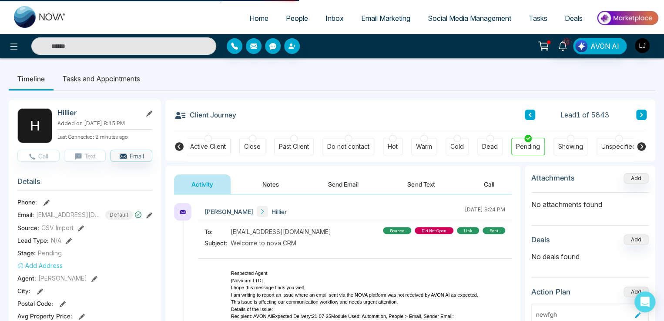
click at [0, 42] on div at bounding box center [110, 45] width 221 height 17
click at [14, 44] on icon at bounding box center [13, 47] width 7 height 6
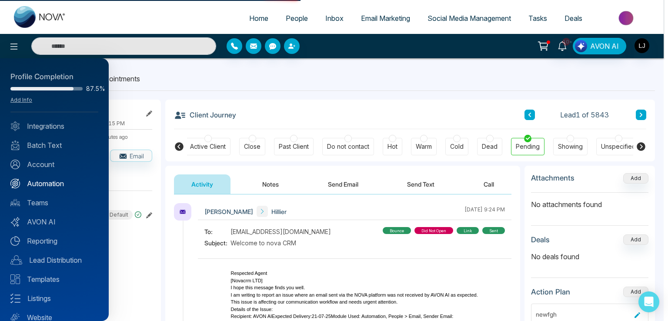
click at [42, 184] on link "Automation" at bounding box center [54, 183] width 88 height 10
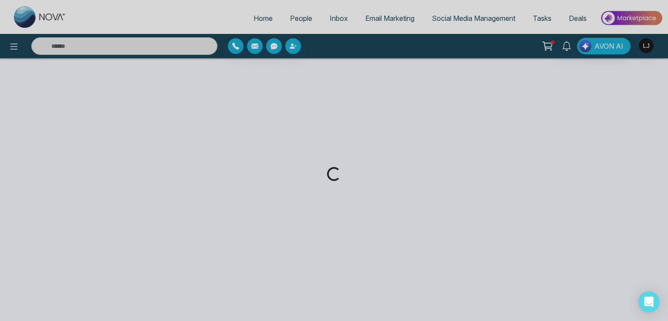
click at [641, 45] on div "Loading..." at bounding box center [334, 160] width 668 height 321
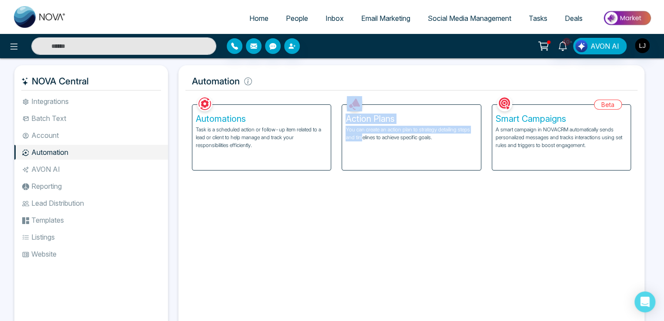
drag, startPoint x: 360, startPoint y: 140, endPoint x: 292, endPoint y: 145, distance: 68.1
click at [299, 146] on div "Automations Task is a scheduled action or follow-up item related to a lead or c…" at bounding box center [411, 132] width 449 height 77
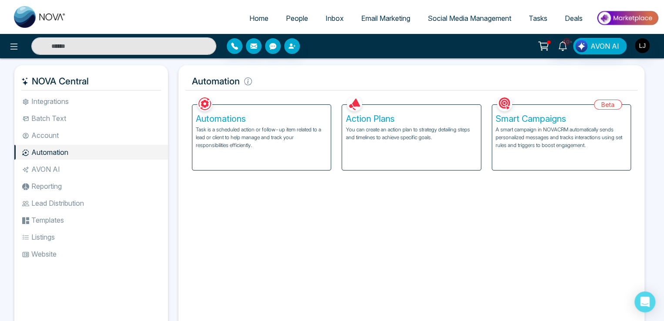
click at [371, 141] on div "Action Plans You can create an action plan to strategy detailing steps and time…" at bounding box center [411, 137] width 138 height 65
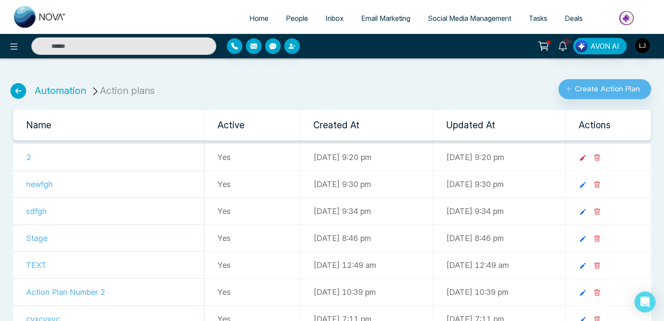
click at [587, 158] on icon at bounding box center [583, 158] width 8 height 8
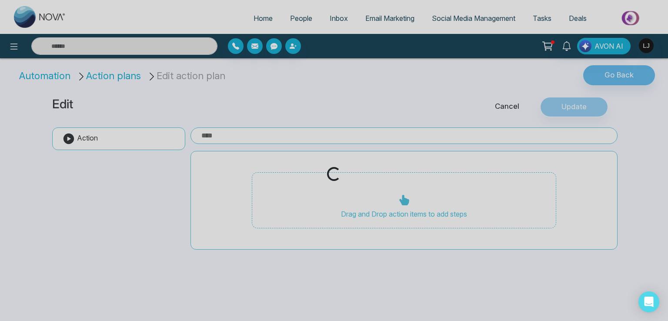
type input "*"
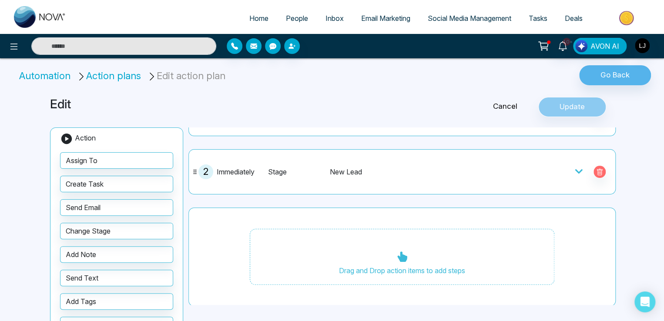
scroll to position [60, 0]
click at [578, 165] on div at bounding box center [578, 171] width 9 height 12
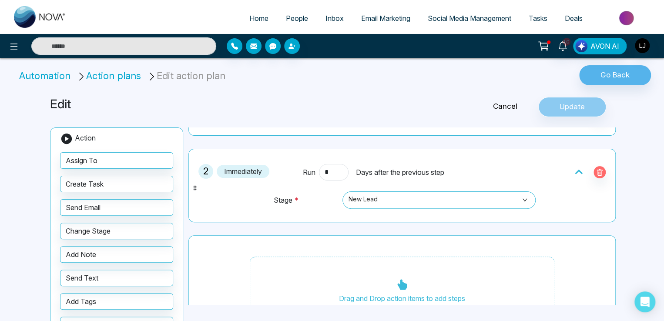
click at [289, 22] on span "People" at bounding box center [297, 18] width 22 height 9
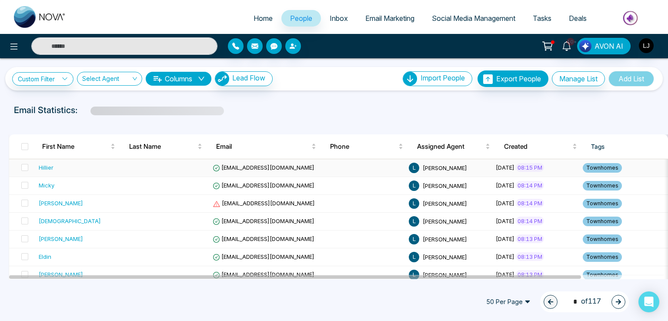
click at [237, 163] on td "[EMAIL_ADDRESS][DOMAIN_NAME]" at bounding box center [263, 168] width 109 height 18
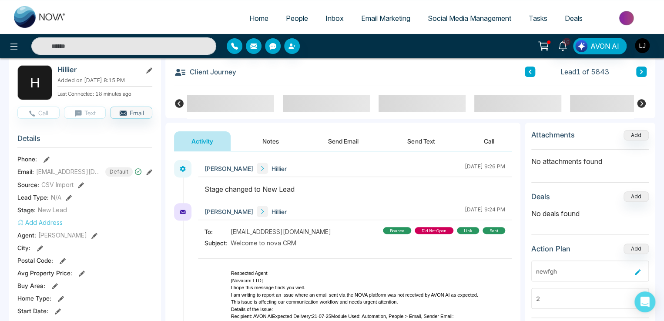
scroll to position [44, 0]
